Goal: Go to known website: Access a specific website the user already knows

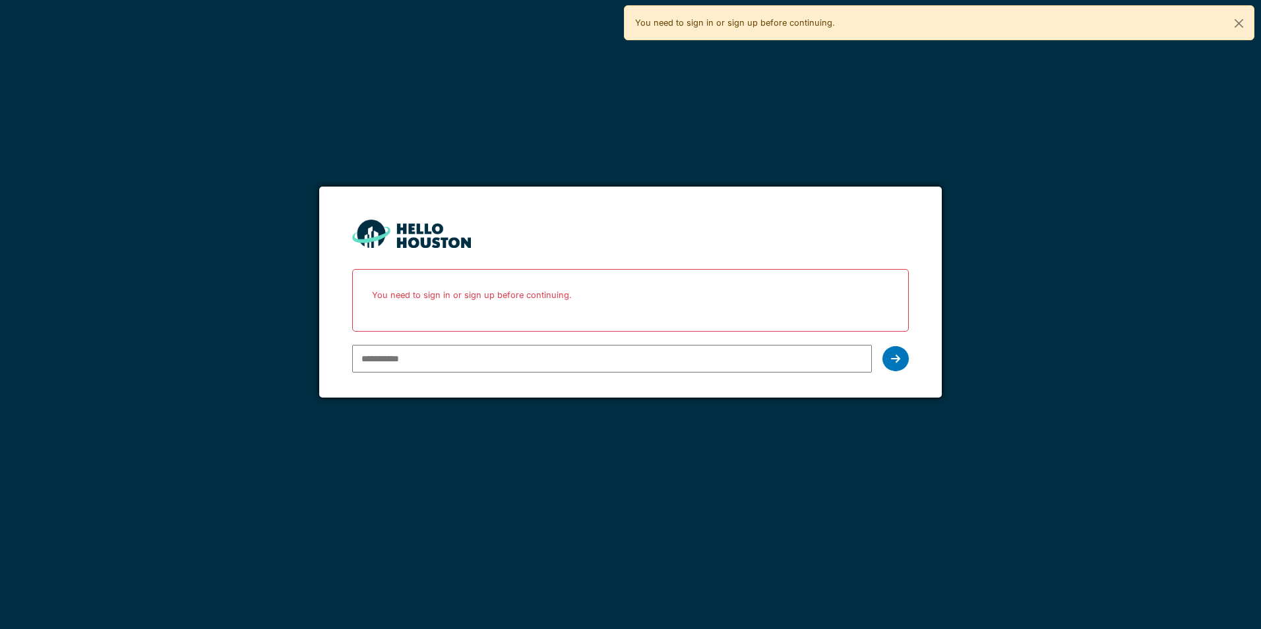
click at [447, 374] on div at bounding box center [611, 359] width 519 height 38
click at [446, 361] on input "email" at bounding box center [611, 359] width 519 height 28
type input "**********"
click at [891, 359] on icon at bounding box center [895, 359] width 9 height 11
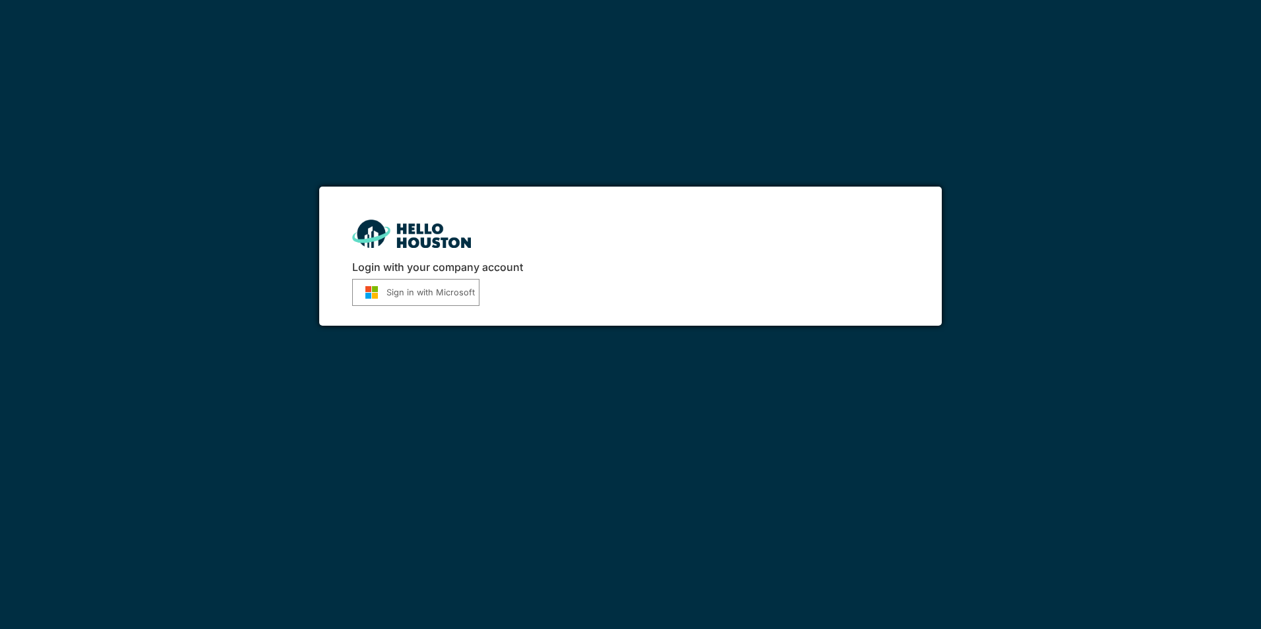
click at [422, 303] on button "Sign in with Microsoft" at bounding box center [415, 292] width 127 height 27
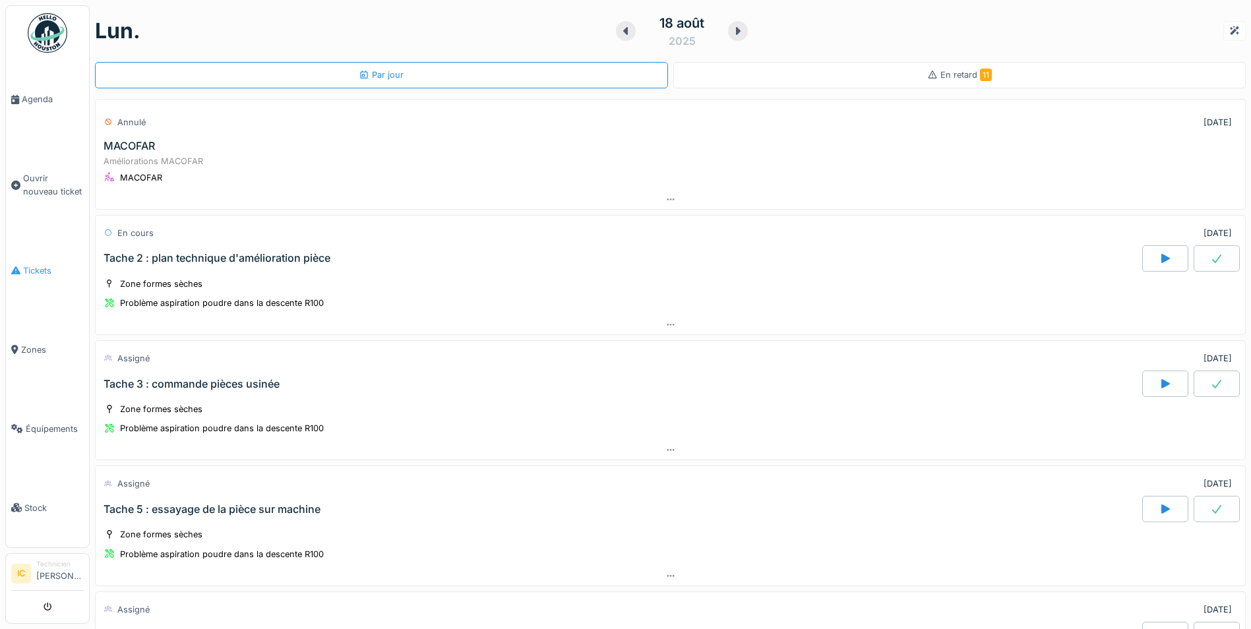
click at [30, 270] on span "Tickets" at bounding box center [53, 271] width 61 height 13
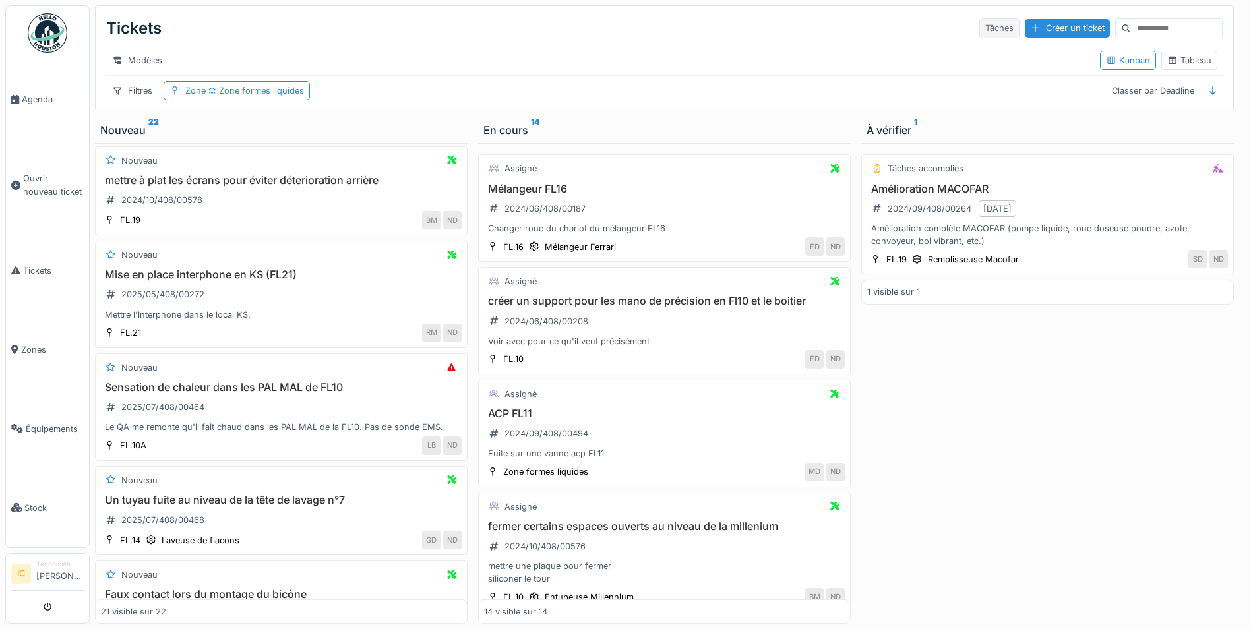
scroll to position [293, 0]
